Goal: Task Accomplishment & Management: Use online tool/utility

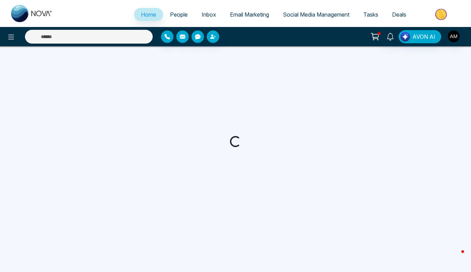
select select "*"
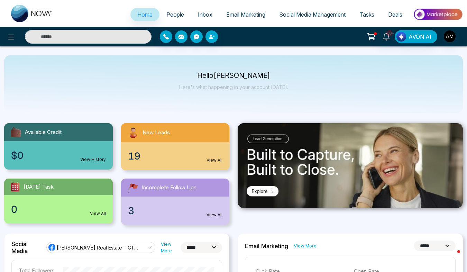
click at [236, 13] on span "Email Marketing" at bounding box center [245, 14] width 39 height 7
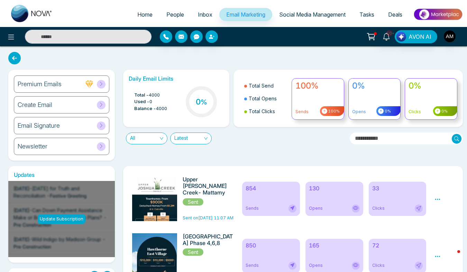
click at [99, 87] on span at bounding box center [101, 84] width 9 height 9
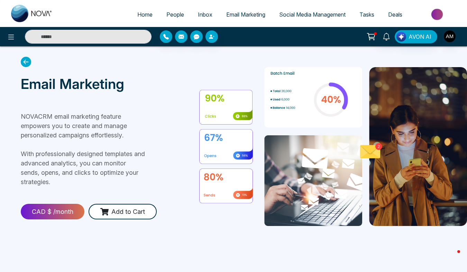
click at [253, 14] on span "Email Marketing" at bounding box center [245, 14] width 39 height 7
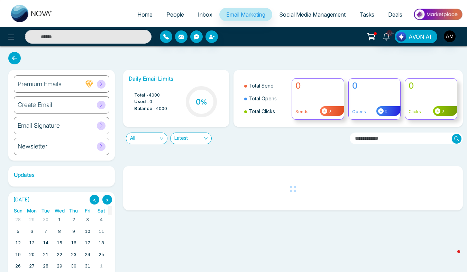
click at [244, 19] on link "Email Marketing" at bounding box center [245, 14] width 53 height 13
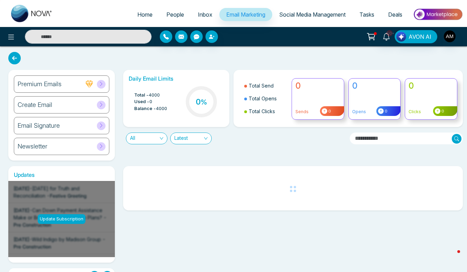
click at [245, 12] on span "Email Marketing" at bounding box center [245, 14] width 39 height 7
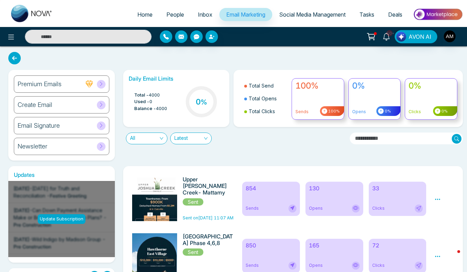
click at [248, 11] on span "Email Marketing" at bounding box center [245, 14] width 39 height 7
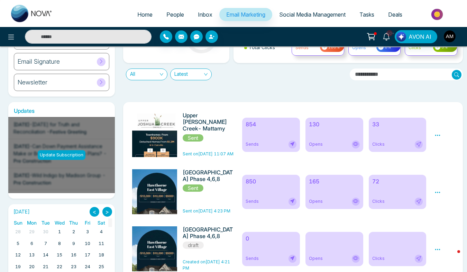
scroll to position [62, 0]
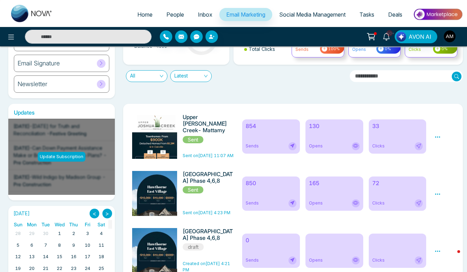
click at [196, 136] on span "Sent" at bounding box center [193, 139] width 21 height 7
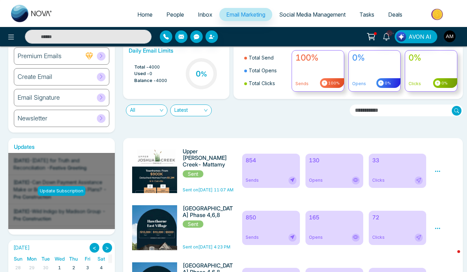
scroll to position [0, 0]
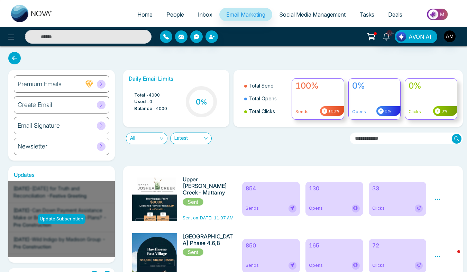
click at [101, 106] on icon at bounding box center [101, 104] width 5 height 5
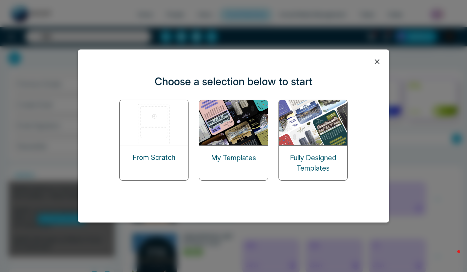
click at [238, 144] on img at bounding box center [233, 122] width 69 height 45
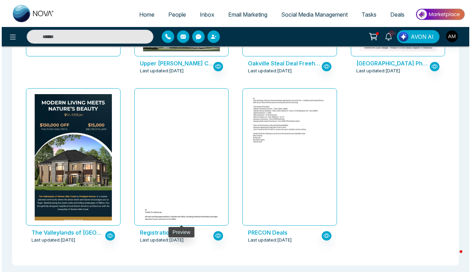
scroll to position [175, 0]
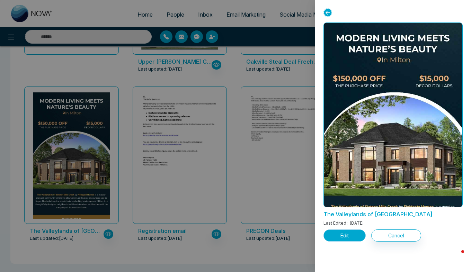
click at [344, 238] on button "Edit" at bounding box center [344, 235] width 42 height 12
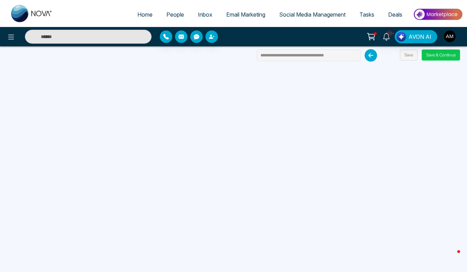
click at [439, 52] on button "Save & Continue" at bounding box center [441, 54] width 38 height 11
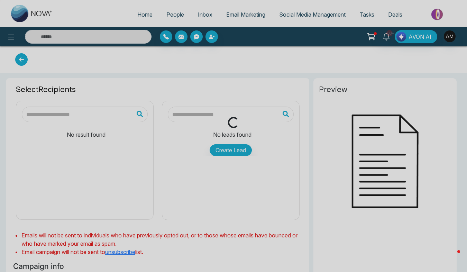
type input "**********"
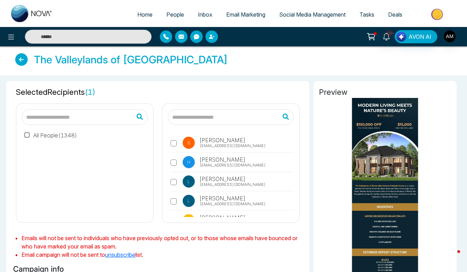
click at [40, 136] on label "All People ( 1348 )" at bounding box center [51, 135] width 53 height 8
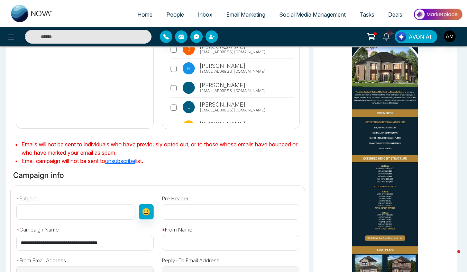
scroll to position [94, 0]
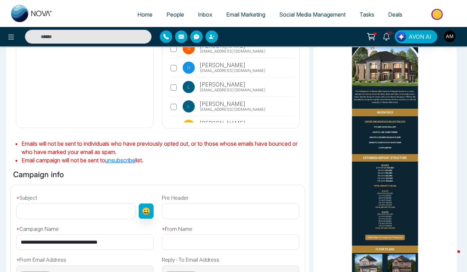
click at [39, 213] on input "text" at bounding box center [76, 211] width 120 height 16
click at [34, 206] on input "text" at bounding box center [76, 211] width 120 height 16
paste input "**********"
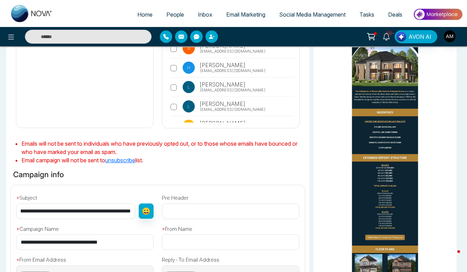
scroll to position [0, 0]
drag, startPoint x: 36, startPoint y: 212, endPoint x: -1, endPoint y: 204, distance: 38.4
click at [0, 178] on html "Home People Inbox Email Marketing Social Media Management Tasks Deals 10+ AVON …" at bounding box center [233, 42] width 467 height 272
click at [64, 214] on input "**********" at bounding box center [75, 211] width 119 height 16
drag, startPoint x: 84, startPoint y: 212, endPoint x: 63, endPoint y: 210, distance: 21.2
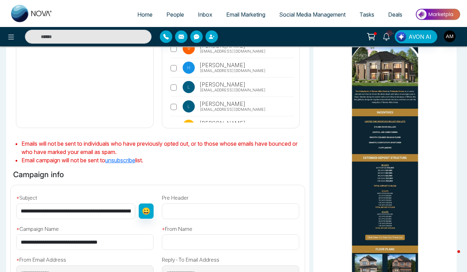
click at [63, 210] on input "**********" at bounding box center [75, 211] width 119 height 16
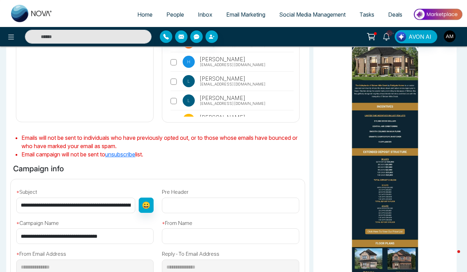
scroll to position [106, 0]
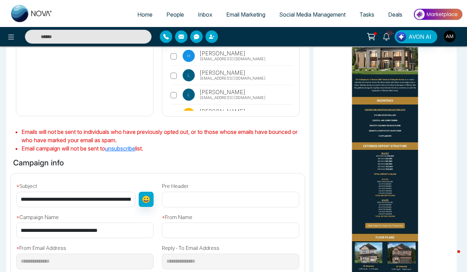
drag, startPoint x: 89, startPoint y: 198, endPoint x: 63, endPoint y: 197, distance: 26.3
click at [63, 197] on input "**********" at bounding box center [75, 200] width 119 height 16
drag, startPoint x: 53, startPoint y: 200, endPoint x: 123, endPoint y: 200, distance: 69.6
click at [123, 200] on input "**********" at bounding box center [75, 200] width 119 height 16
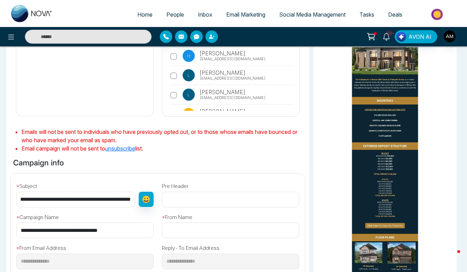
scroll to position [0, 220]
click at [65, 201] on input "**********" at bounding box center [75, 200] width 119 height 16
type input "**********"
click at [189, 198] on input "text" at bounding box center [230, 200] width 137 height 16
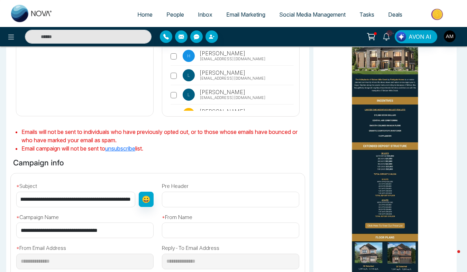
scroll to position [0, 0]
type input "**********"
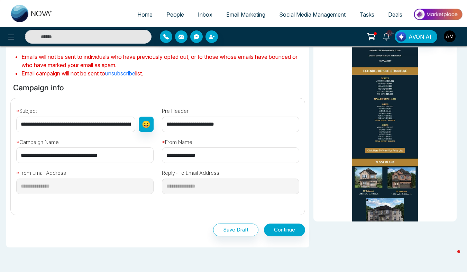
scroll to position [182, 0]
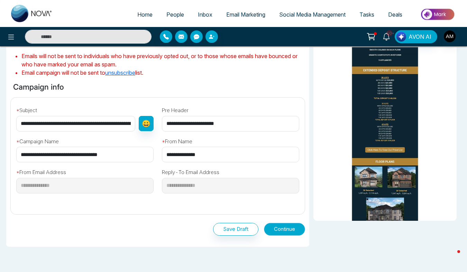
click at [281, 227] on button "Continue" at bounding box center [284, 229] width 41 height 13
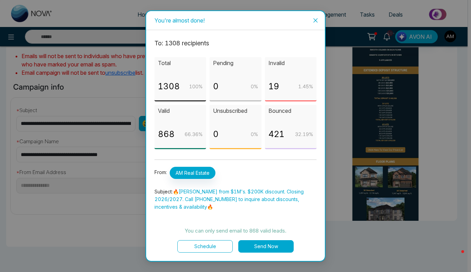
click at [272, 249] on button "Send Now" at bounding box center [265, 246] width 55 height 12
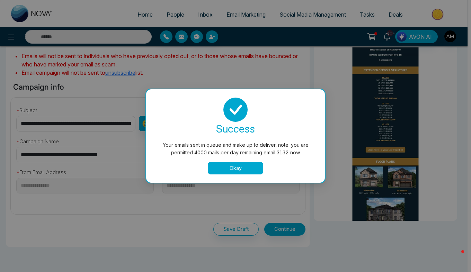
click at [233, 171] on button "Okay" at bounding box center [235, 168] width 55 height 12
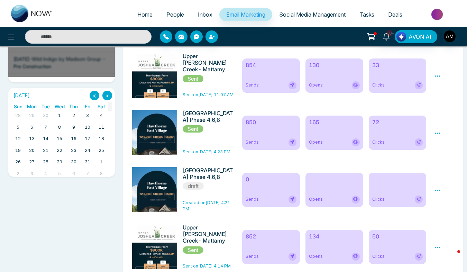
scroll to position [181, 0]
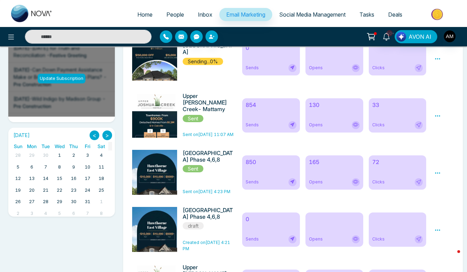
scroll to position [124, 0]
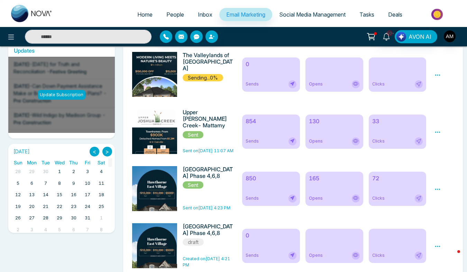
click at [227, 17] on span "Email Marketing" at bounding box center [245, 14] width 39 height 7
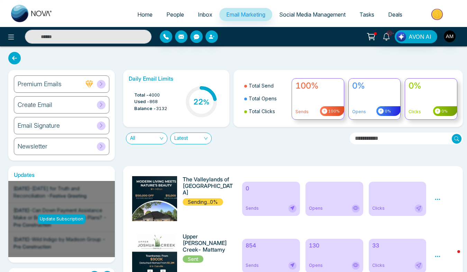
click at [96, 102] on div "Create Email" at bounding box center [62, 104] width 96 height 17
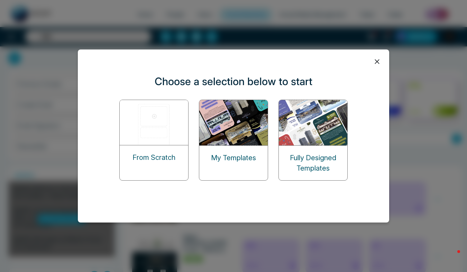
click at [248, 156] on p "My Templates" at bounding box center [233, 158] width 45 height 10
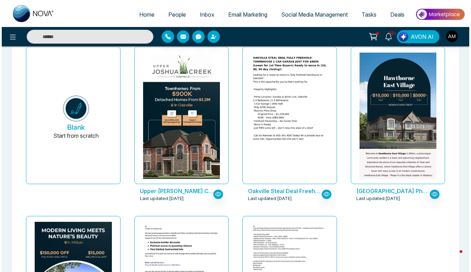
scroll to position [41, 0]
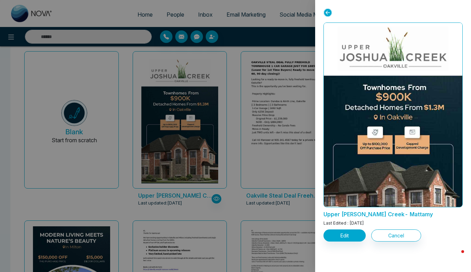
click at [354, 242] on div "Upper [PERSON_NAME] Creek- Mattamy Last Edited : [DATE] Edit Cancel" at bounding box center [393, 136] width 156 height 272
click at [350, 236] on button "Edit" at bounding box center [344, 235] width 42 height 12
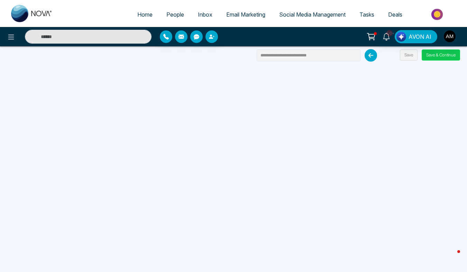
click at [439, 52] on button "Save & Continue" at bounding box center [441, 54] width 38 height 11
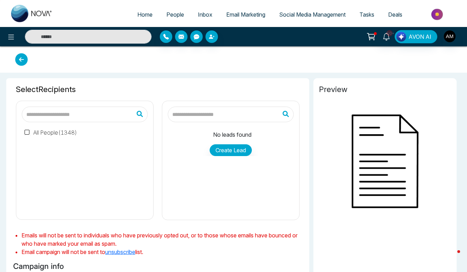
type input "**********"
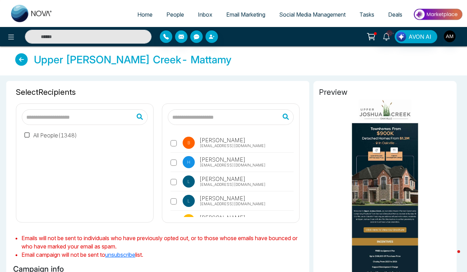
click at [24, 130] on div "All People ( 1348 )" at bounding box center [85, 171] width 126 height 92
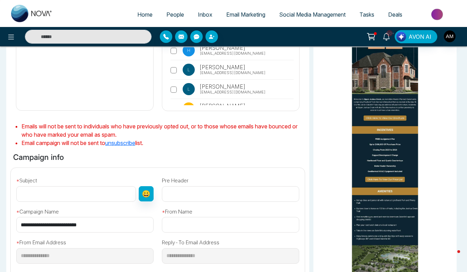
scroll to position [112, 0]
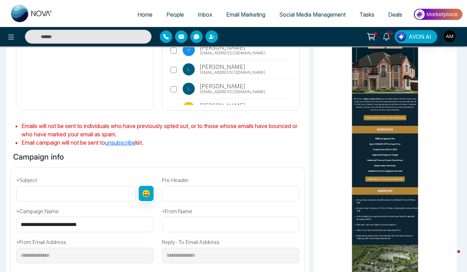
click at [56, 192] on input "text" at bounding box center [76, 194] width 120 height 16
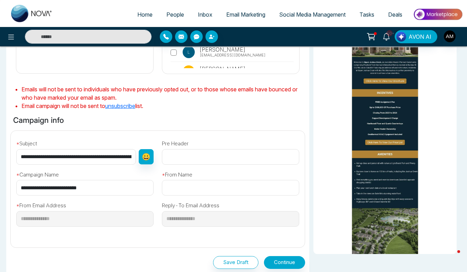
scroll to position [150, 0]
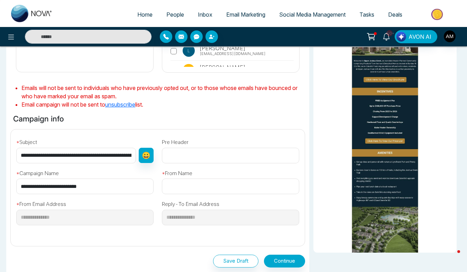
click at [17, 157] on input "**********" at bounding box center [76, 156] width 120 height 16
type input "**********"
click at [185, 159] on input "text" at bounding box center [230, 156] width 137 height 16
type input "**********"
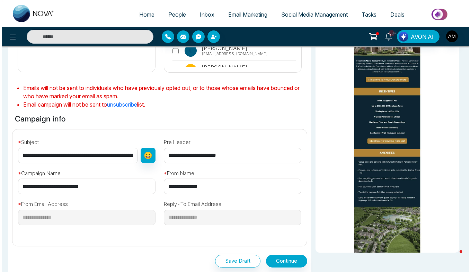
scroll to position [217, 0]
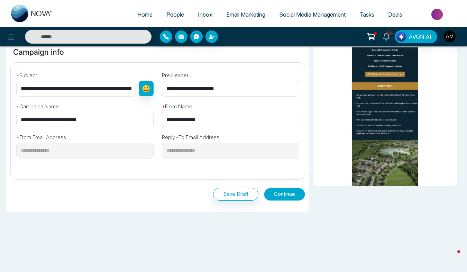
click at [287, 197] on button "Continue" at bounding box center [284, 194] width 41 height 13
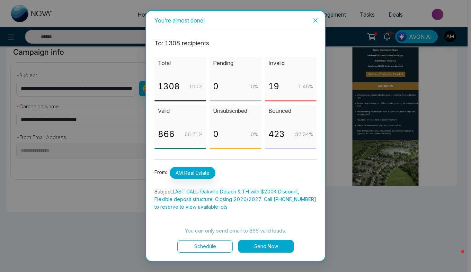
click at [267, 241] on button "Send Now" at bounding box center [265, 246] width 55 height 12
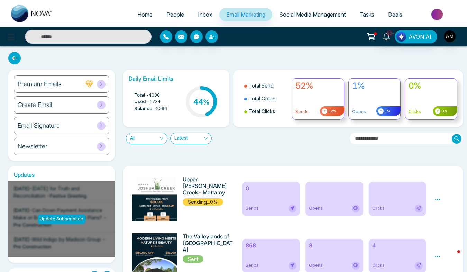
click at [104, 81] on span at bounding box center [101, 84] width 9 height 9
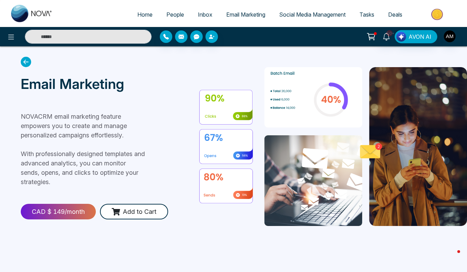
click at [245, 13] on span "Email Marketing" at bounding box center [245, 14] width 39 height 7
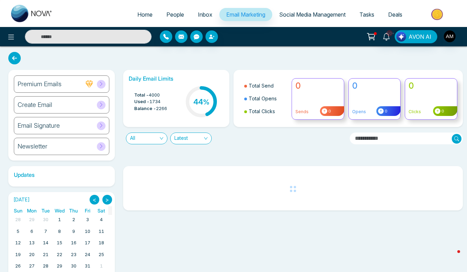
click at [104, 104] on span at bounding box center [101, 105] width 9 height 9
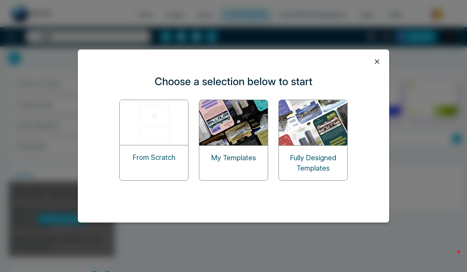
click at [224, 148] on div "My Templates" at bounding box center [233, 158] width 69 height 24
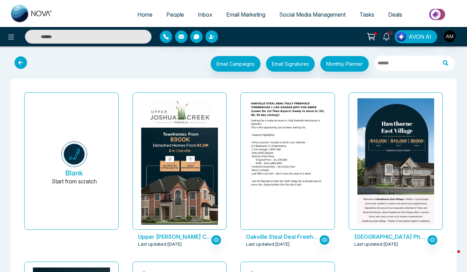
click at [233, 9] on link "Email Marketing" at bounding box center [245, 14] width 53 height 13
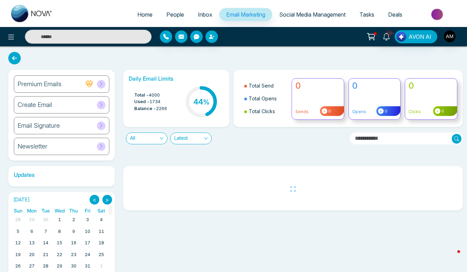
click at [103, 110] on div "Create Email" at bounding box center [62, 104] width 96 height 17
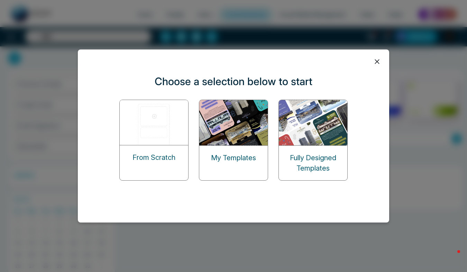
click at [321, 158] on p "Fully Designed Templates" at bounding box center [313, 163] width 69 height 21
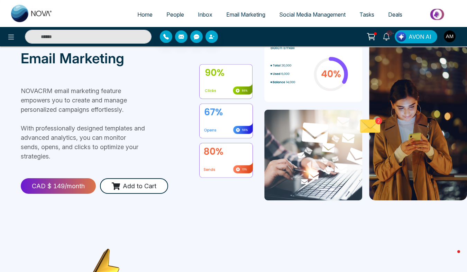
scroll to position [26, 0]
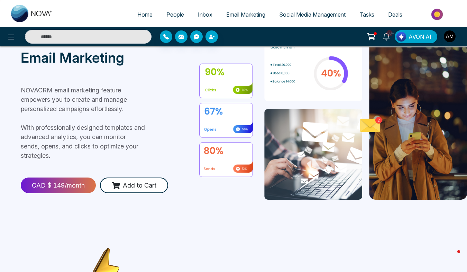
click at [257, 15] on span "Email Marketing" at bounding box center [245, 14] width 39 height 7
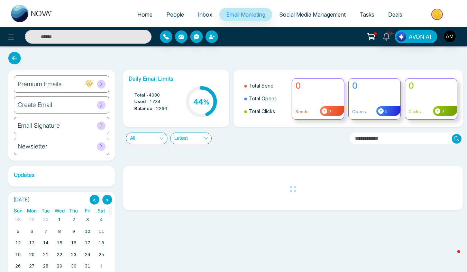
click at [97, 106] on span at bounding box center [101, 105] width 9 height 9
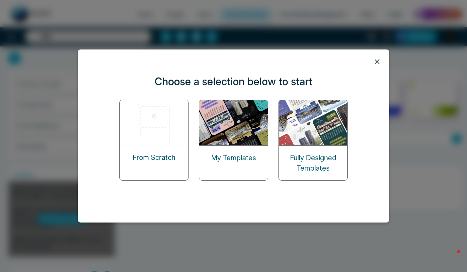
click at [215, 145] on img at bounding box center [233, 122] width 69 height 45
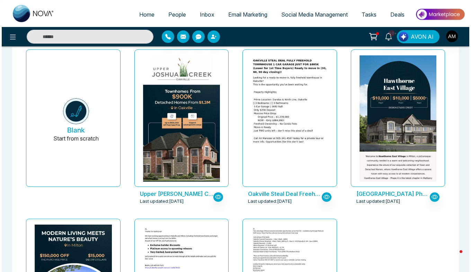
scroll to position [45, 0]
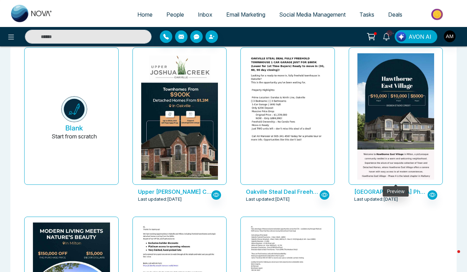
click at [380, 184] on div at bounding box center [396, 115] width 94 height 137
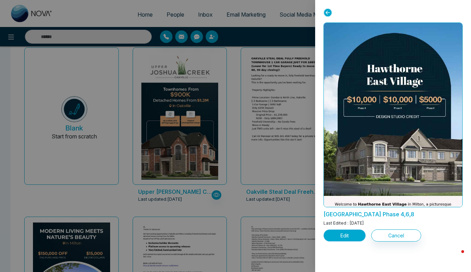
click at [343, 230] on button "Edit" at bounding box center [344, 235] width 42 height 12
click at [340, 236] on button "Edit" at bounding box center [344, 235] width 42 height 12
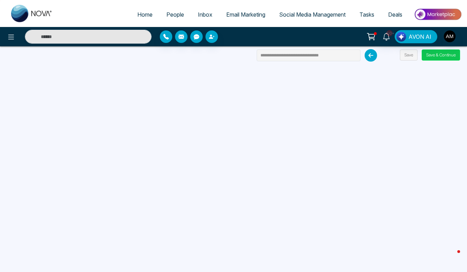
click at [431, 58] on button "Save & Continue" at bounding box center [441, 54] width 38 height 11
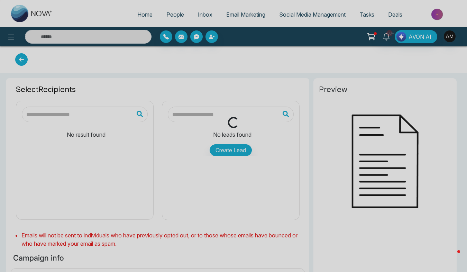
type input "**********"
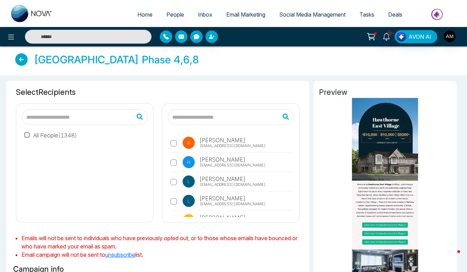
click at [43, 138] on label "All People ( 1348 )" at bounding box center [51, 135] width 53 height 8
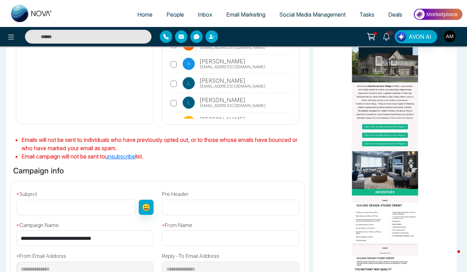
scroll to position [101, 0]
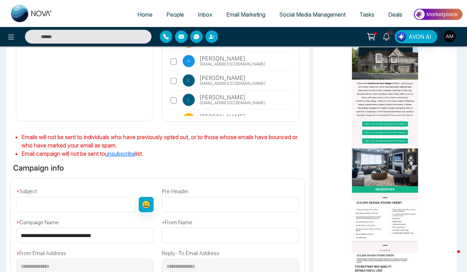
click at [64, 205] on input "text" at bounding box center [76, 205] width 120 height 16
paste input "**********"
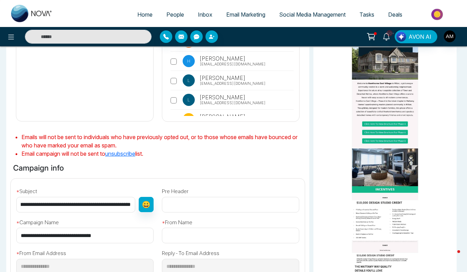
drag, startPoint x: 119, startPoint y: 203, endPoint x: 164, endPoint y: 202, distance: 45.0
click at [164, 202] on div "**********" at bounding box center [158, 234] width 302 height 111
type input "**********"
click at [183, 206] on input "text" at bounding box center [230, 205] width 137 height 16
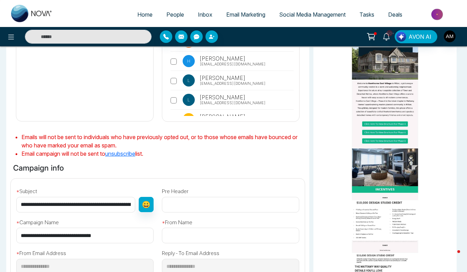
type input "**********"
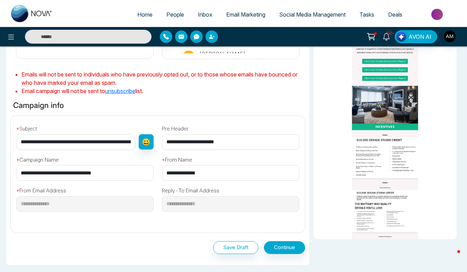
scroll to position [165, 0]
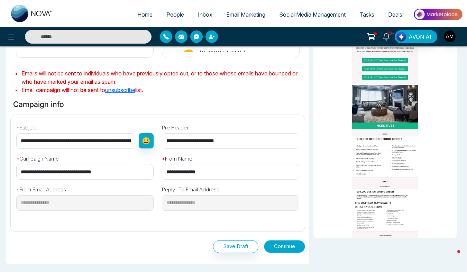
click at [292, 246] on button "Continue" at bounding box center [284, 246] width 41 height 13
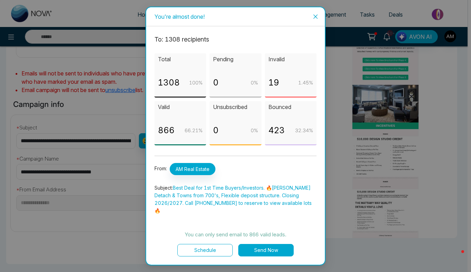
click at [274, 245] on button "Send Now" at bounding box center [265, 250] width 55 height 12
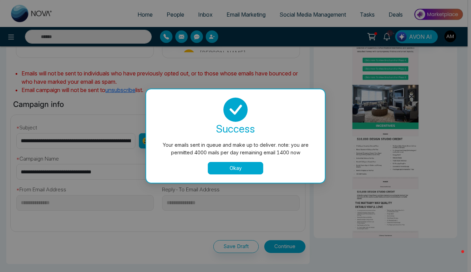
click at [247, 169] on button "Okay" at bounding box center [235, 168] width 55 height 12
